Goal: Browse casually: Explore the website without a specific task or goal

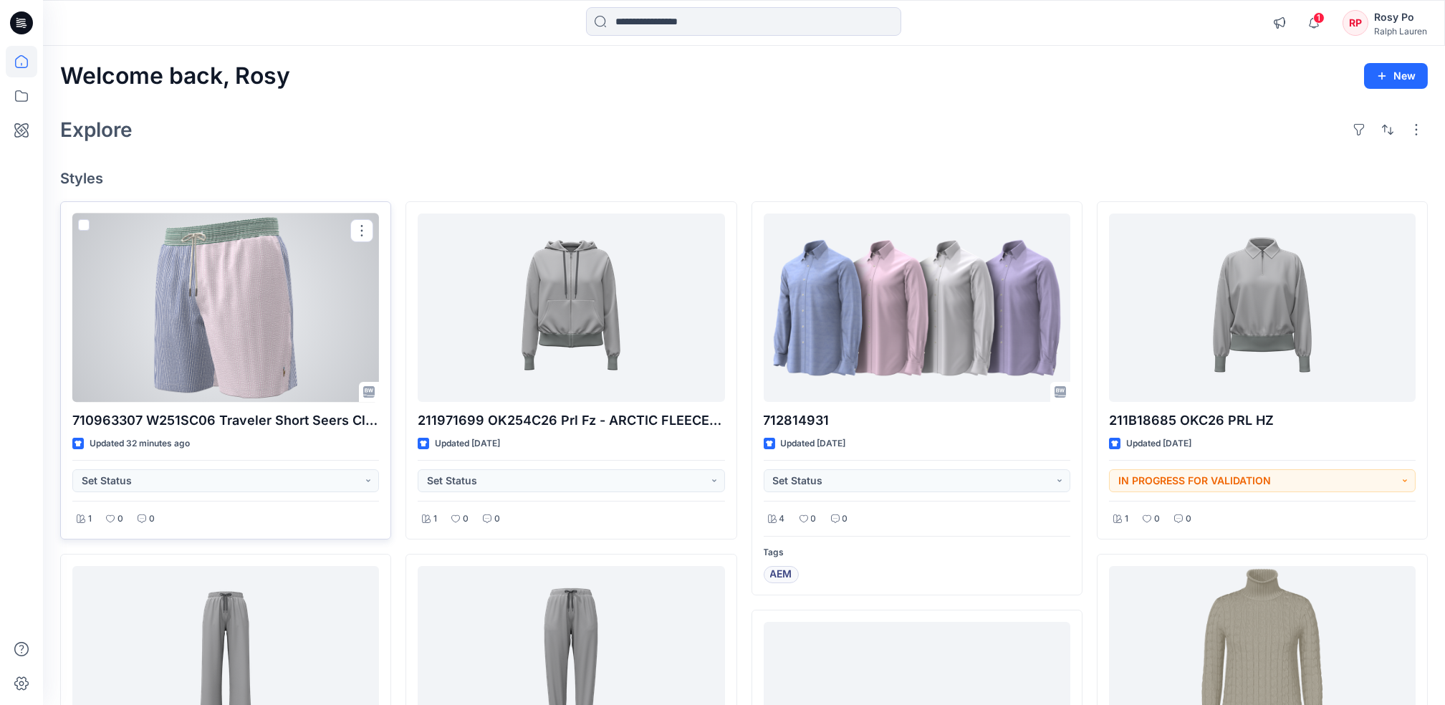
click at [261, 314] on div at bounding box center [225, 307] width 307 height 188
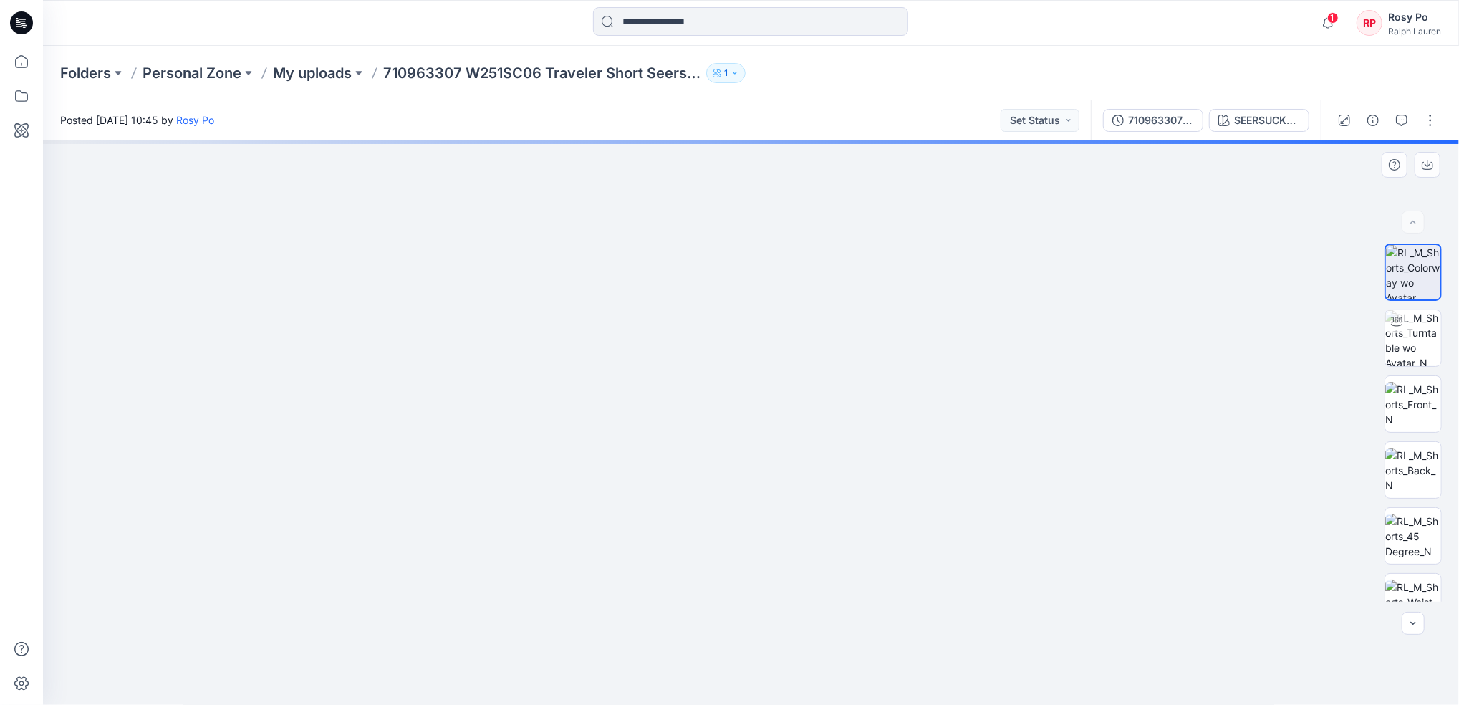
drag, startPoint x: 902, startPoint y: 249, endPoint x: 895, endPoint y: 533, distance: 283.7
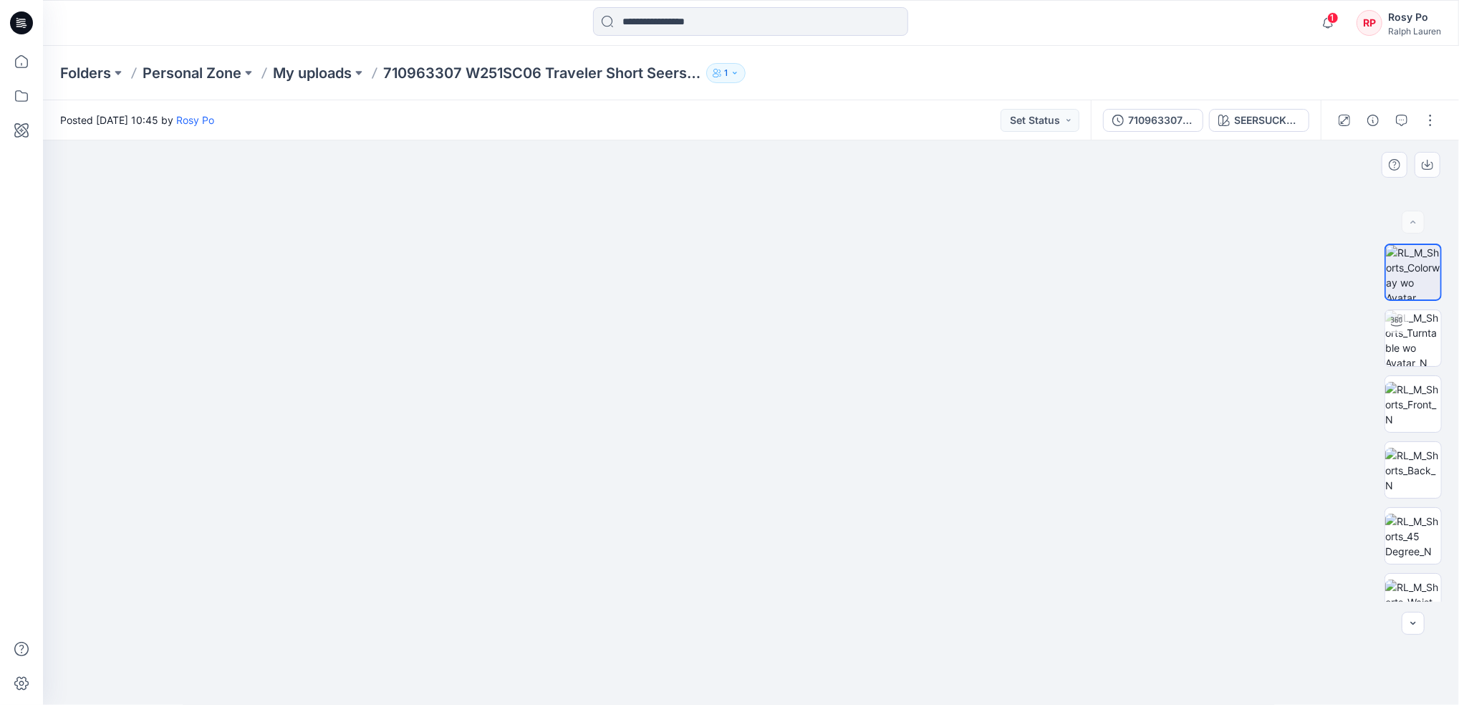
drag, startPoint x: 1179, startPoint y: 294, endPoint x: 991, endPoint y: 557, distance: 323.0
click at [991, 557] on img at bounding box center [557, 217] width 2481 height 976
click at [1403, 345] on img at bounding box center [1413, 338] width 56 height 56
drag, startPoint x: 889, startPoint y: 675, endPoint x: 512, endPoint y: 663, distance: 376.9
click at [512, 663] on div at bounding box center [751, 422] width 1416 height 564
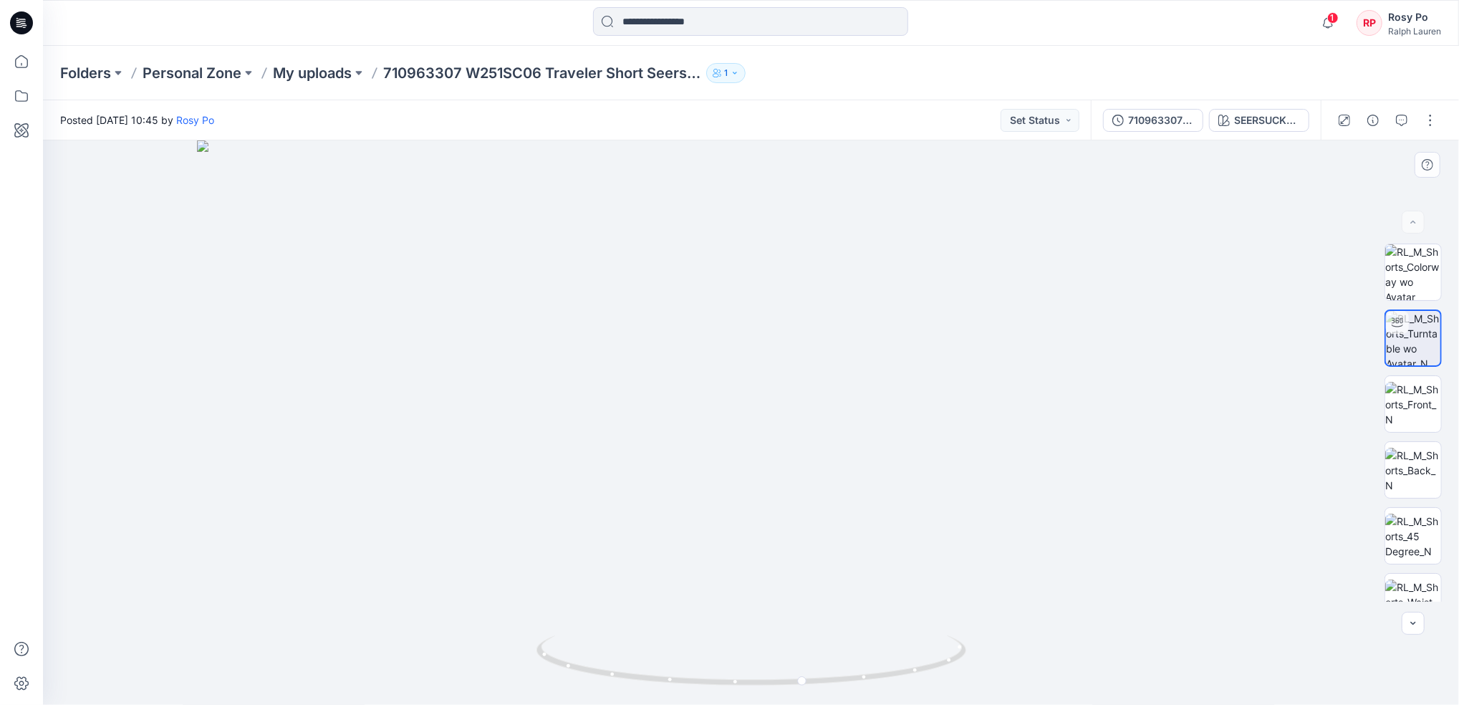
drag, startPoint x: 821, startPoint y: 180, endPoint x: 774, endPoint y: 574, distance: 397.5
click at [774, 574] on img at bounding box center [751, 422] width 1108 height 565
click at [24, 68] on icon at bounding box center [22, 62] width 32 height 32
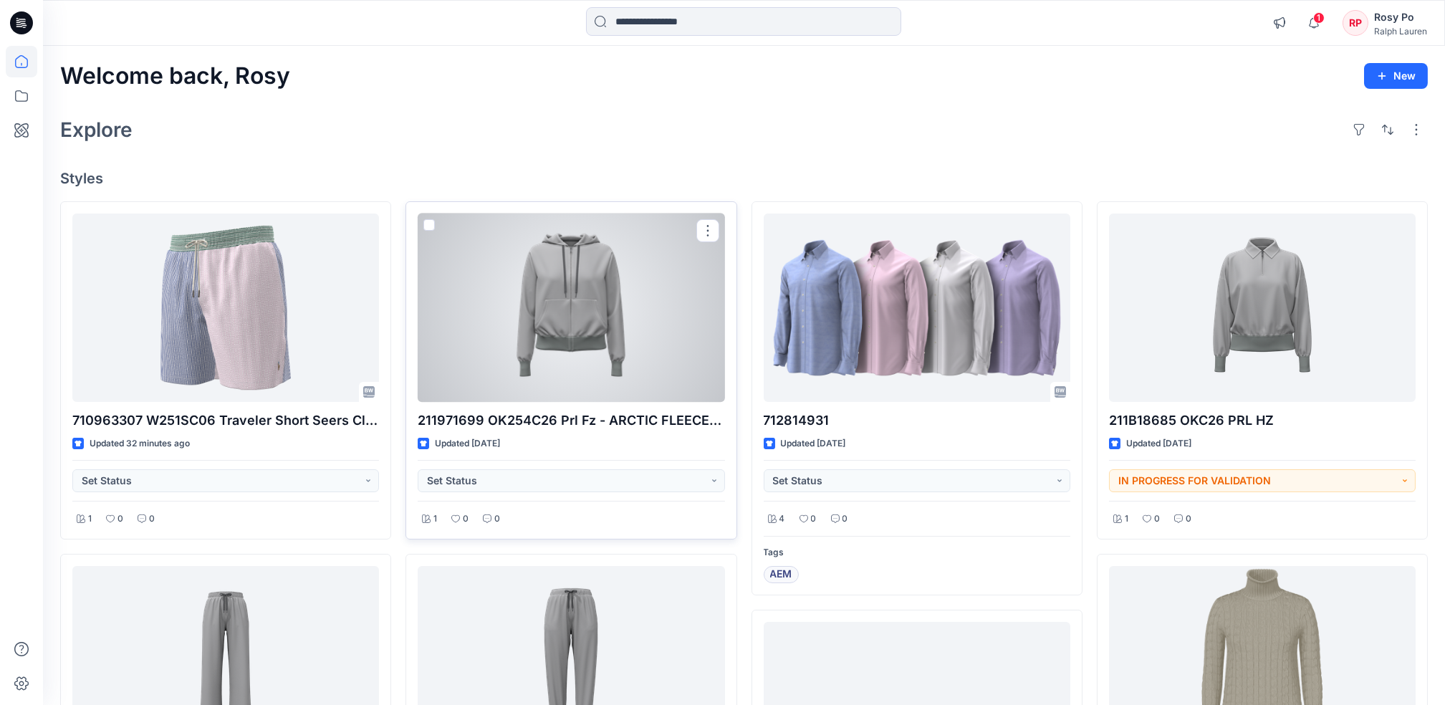
click at [600, 362] on div at bounding box center [571, 307] width 307 height 188
